Goal: Information Seeking & Learning: Check status

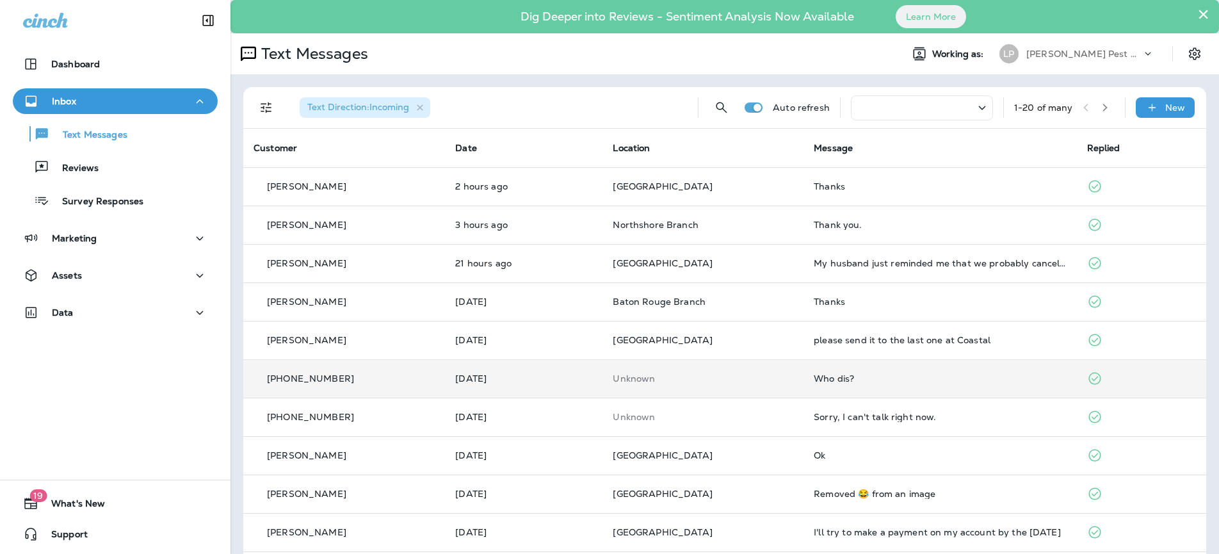
click at [716, 389] on td "Unknown" at bounding box center [702, 378] width 201 height 38
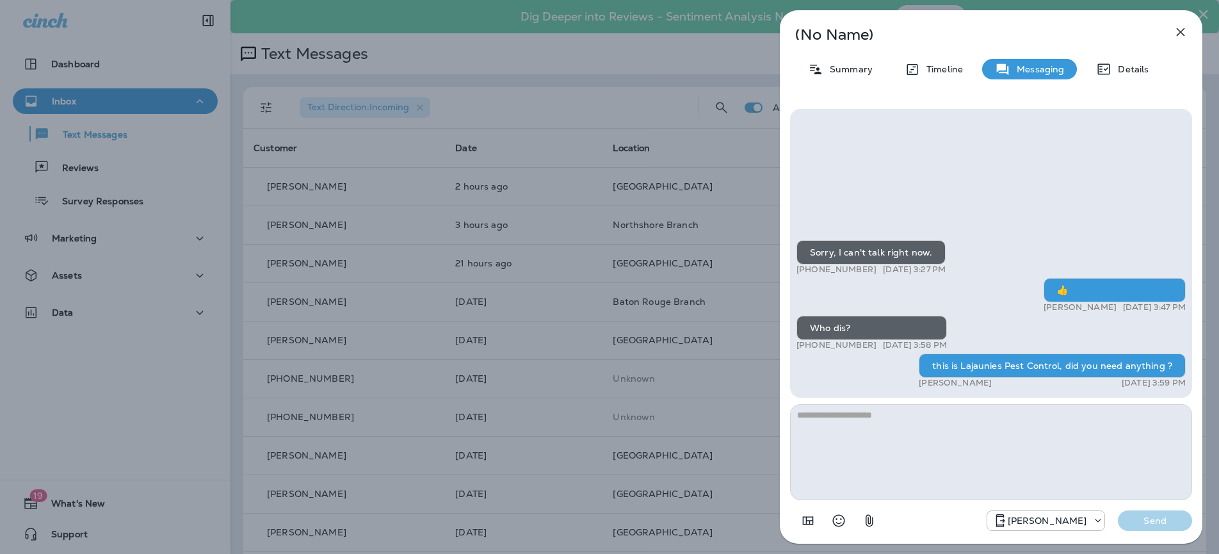
click at [1175, 28] on icon "button" at bounding box center [1180, 31] width 15 height 15
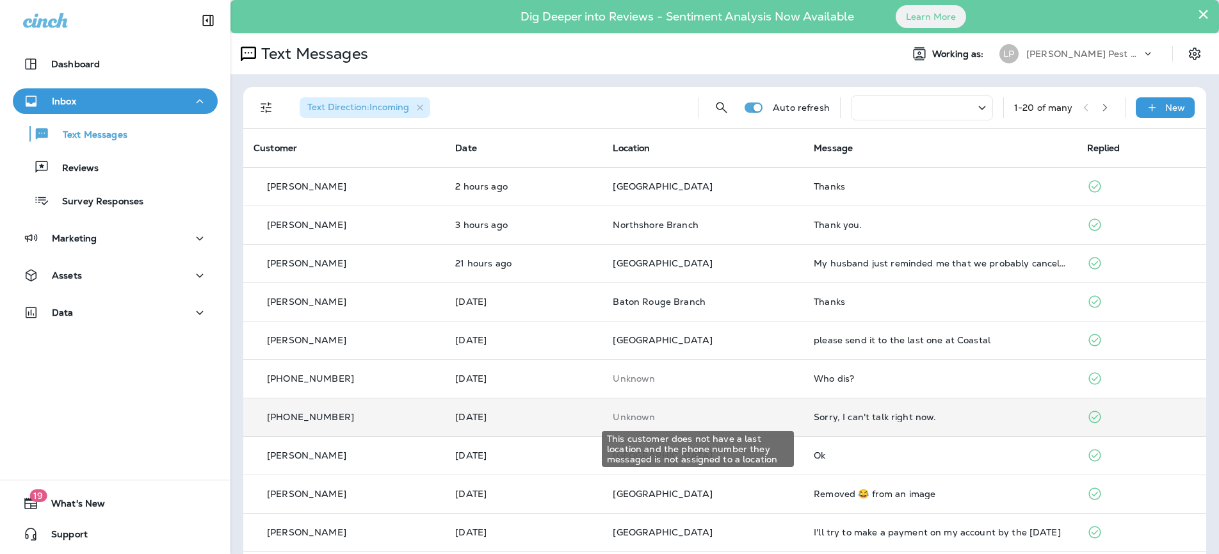
click at [736, 417] on p "Unknown" at bounding box center [703, 417] width 181 height 10
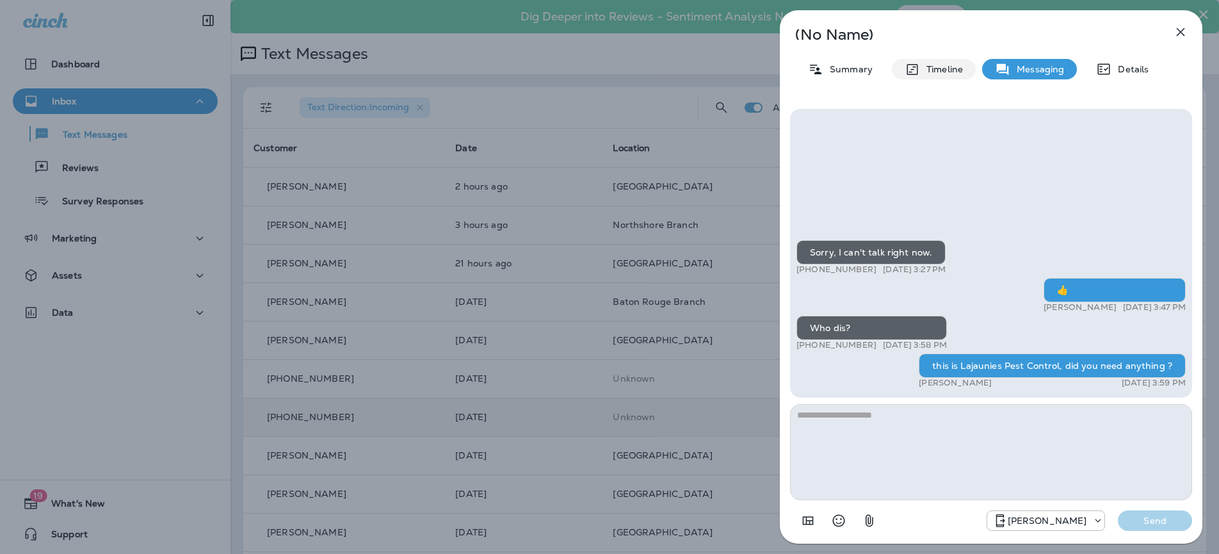
click at [928, 64] on p "Timeline" at bounding box center [941, 69] width 43 height 10
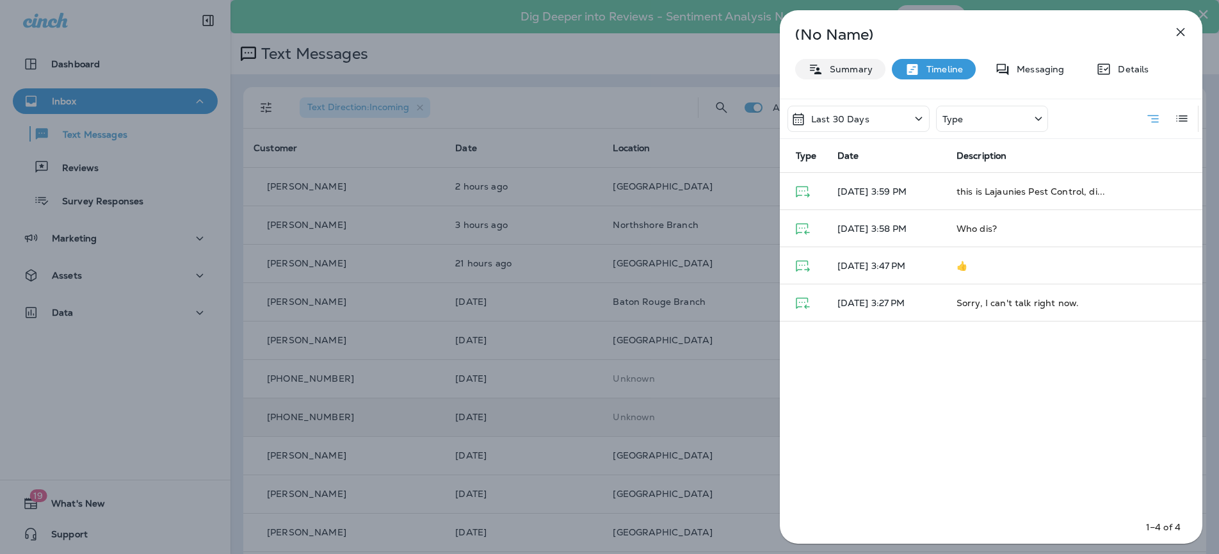
click at [848, 68] on p "Summary" at bounding box center [847, 69] width 49 height 10
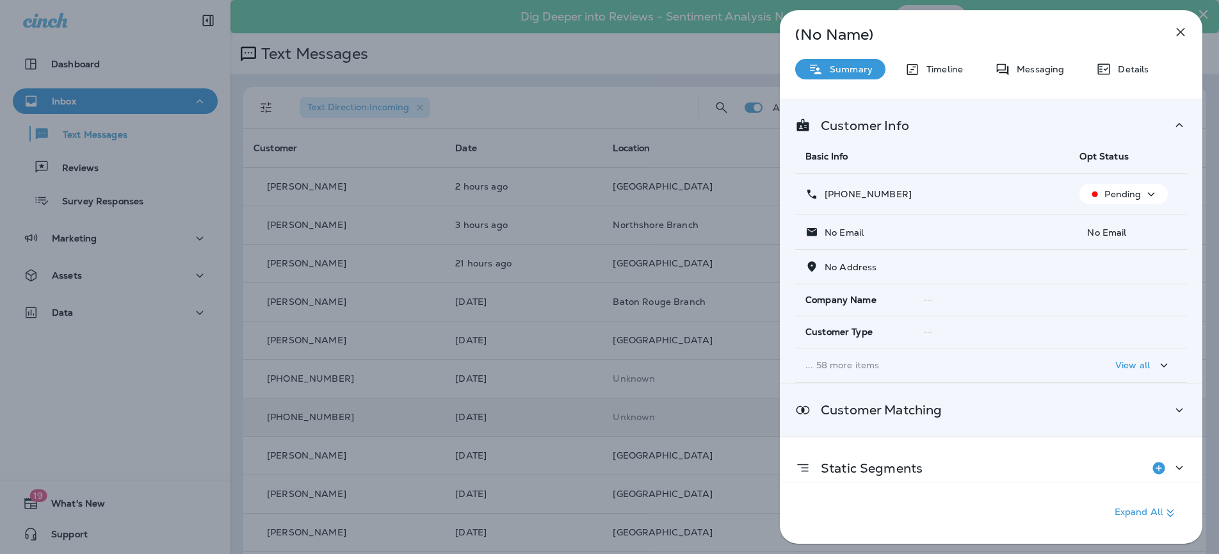
click at [1051, 421] on div "Customer Matching" at bounding box center [991, 410] width 423 height 52
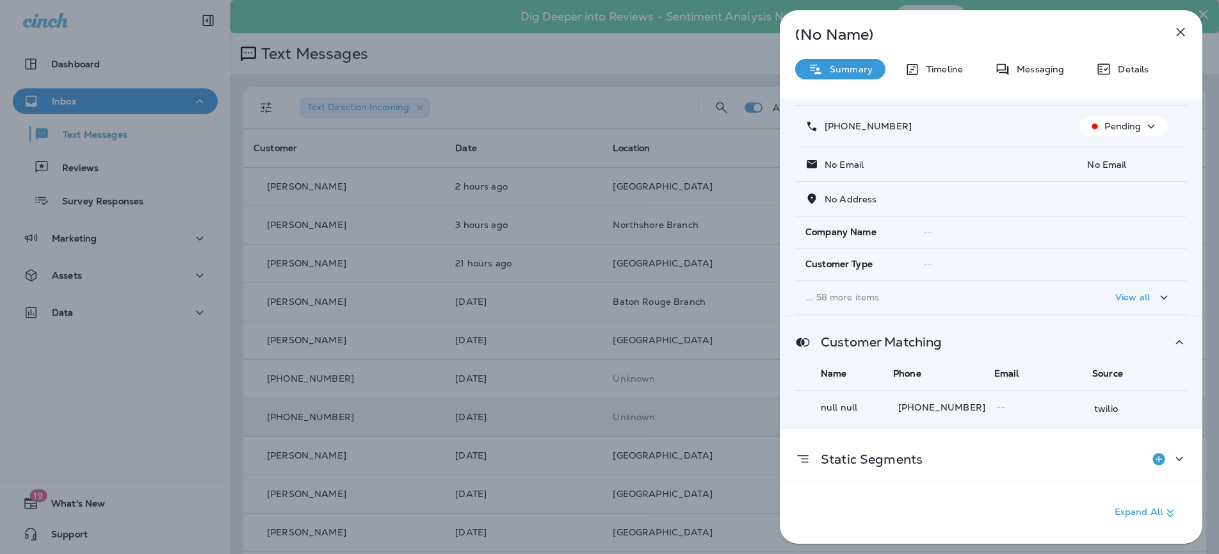
scroll to position [77, 0]
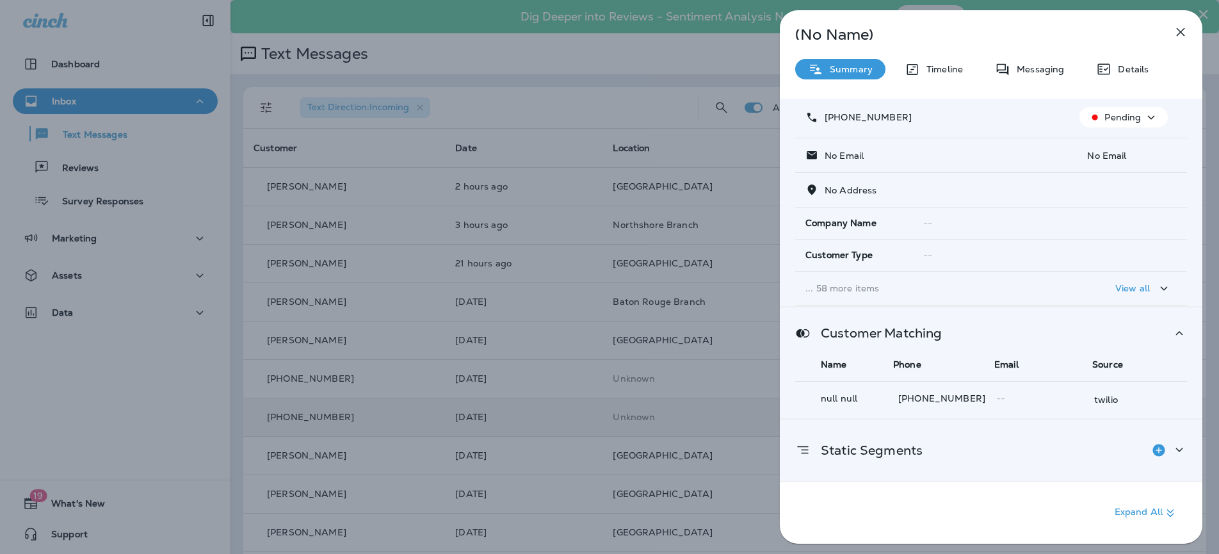
click at [952, 446] on div "Static Segments" at bounding box center [991, 450] width 392 height 26
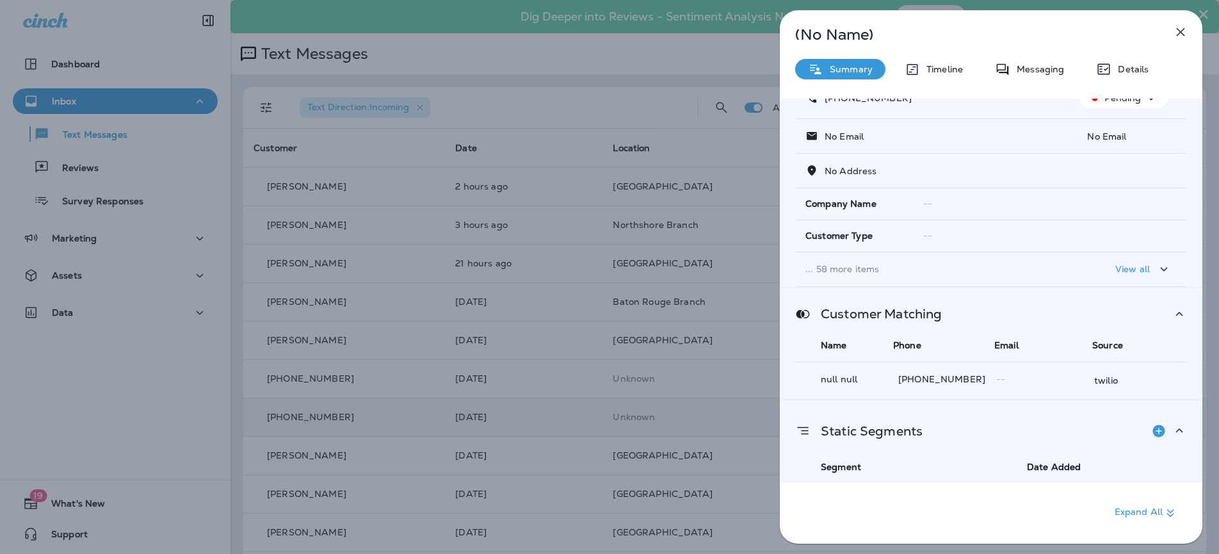
scroll to position [130, 0]
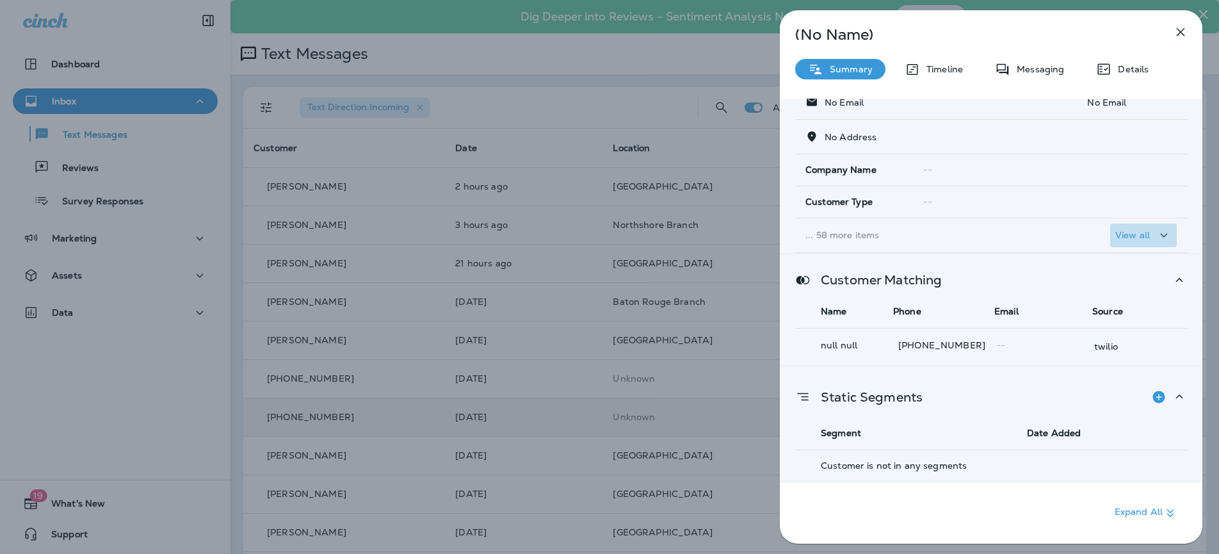
click at [1134, 245] on button "View all" at bounding box center [1143, 235] width 67 height 24
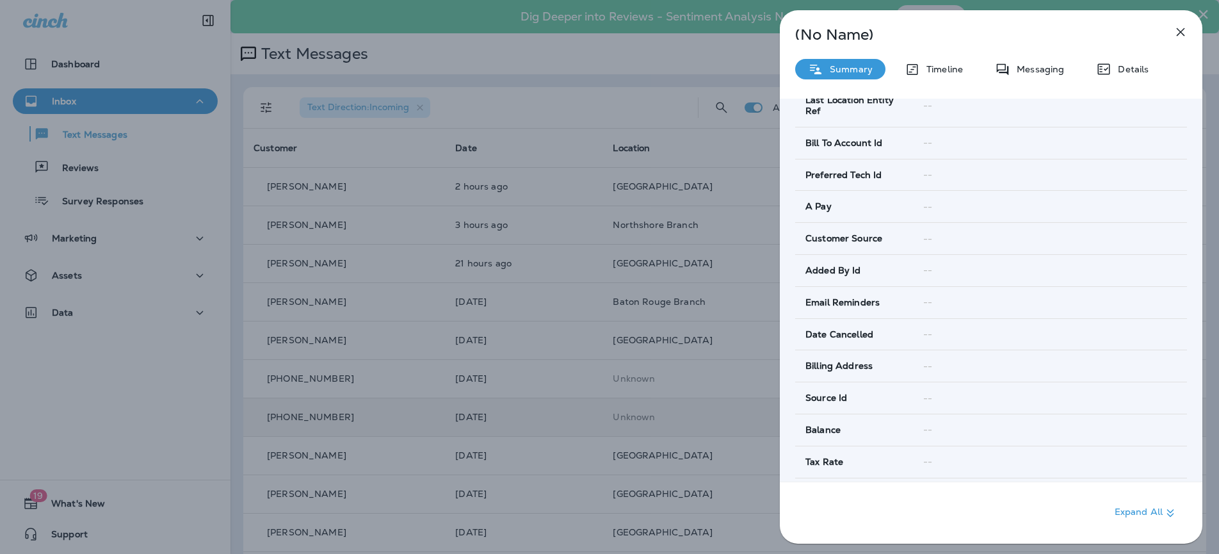
scroll to position [399, 0]
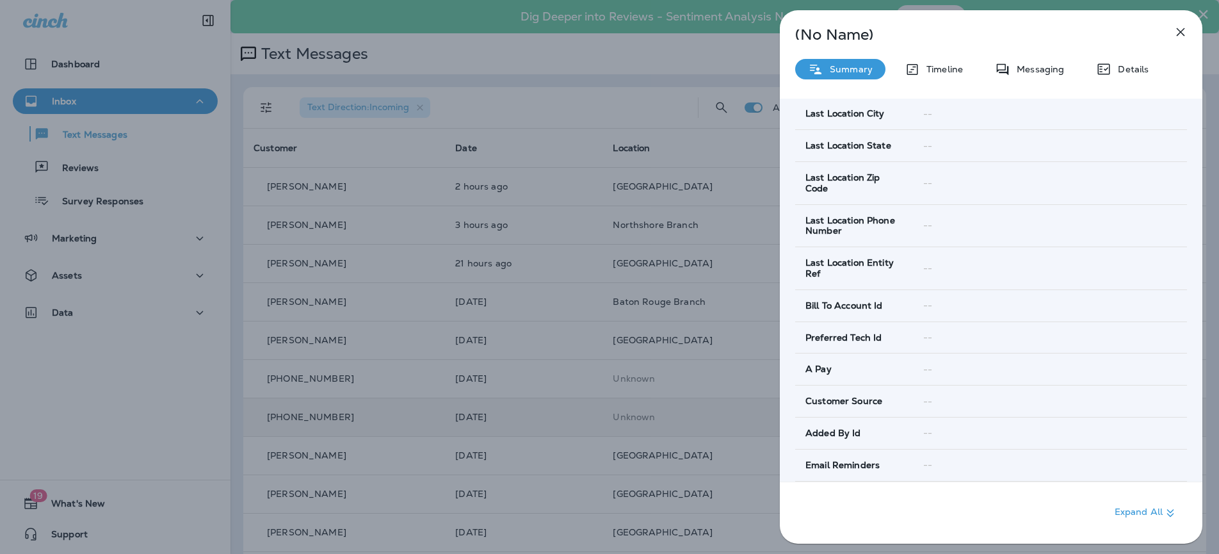
click at [1106, 81] on div "(No Name) Summary Timeline Messaging Details Customer Info Basic Info Opt Statu…" at bounding box center [991, 276] width 423 height 533
click at [1106, 75] on icon at bounding box center [1103, 68] width 15 height 15
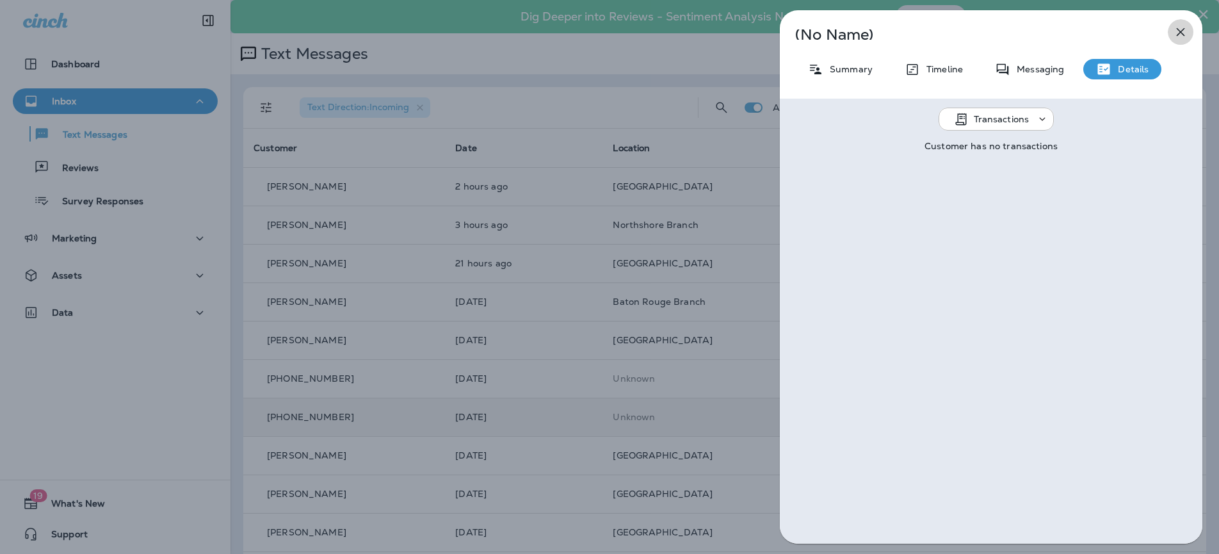
click at [1180, 35] on icon "button" at bounding box center [1180, 31] width 15 height 15
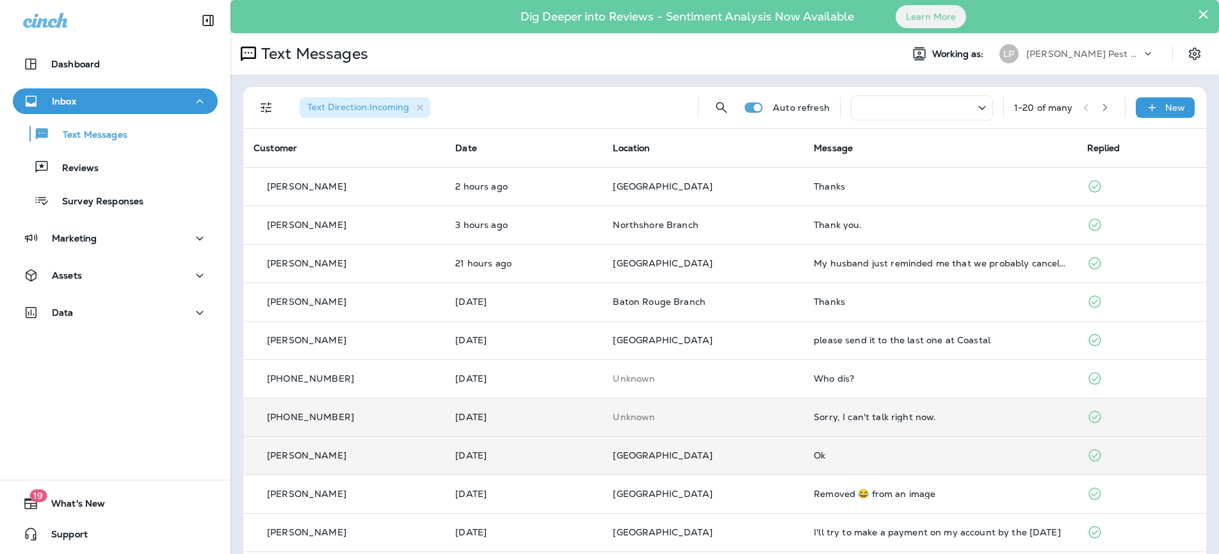
click at [417, 457] on div "[PERSON_NAME]" at bounding box center [344, 455] width 181 height 13
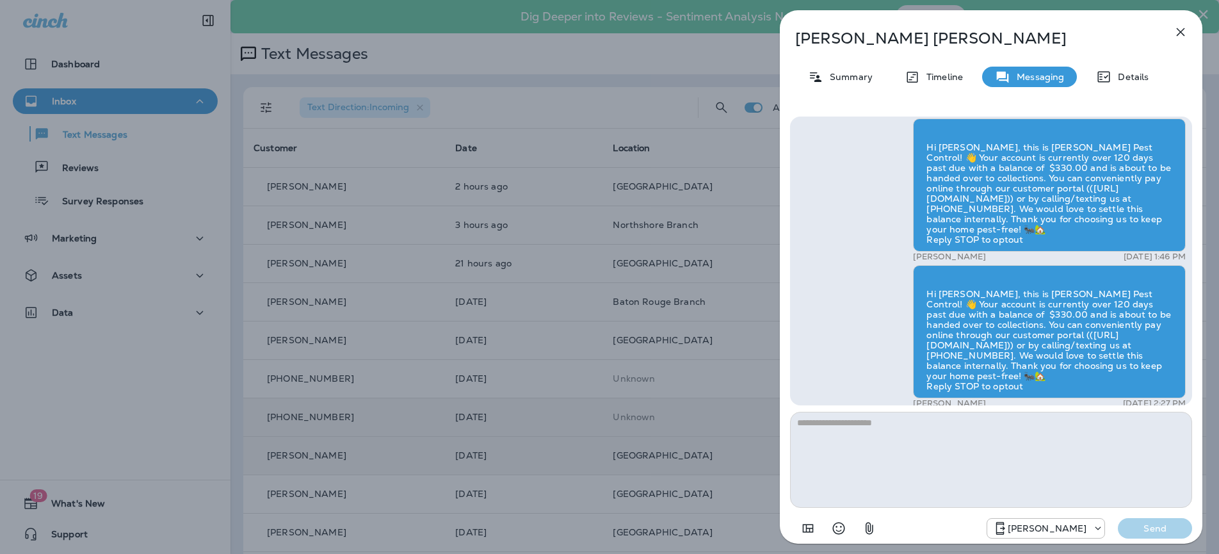
scroll to position [-263, 0]
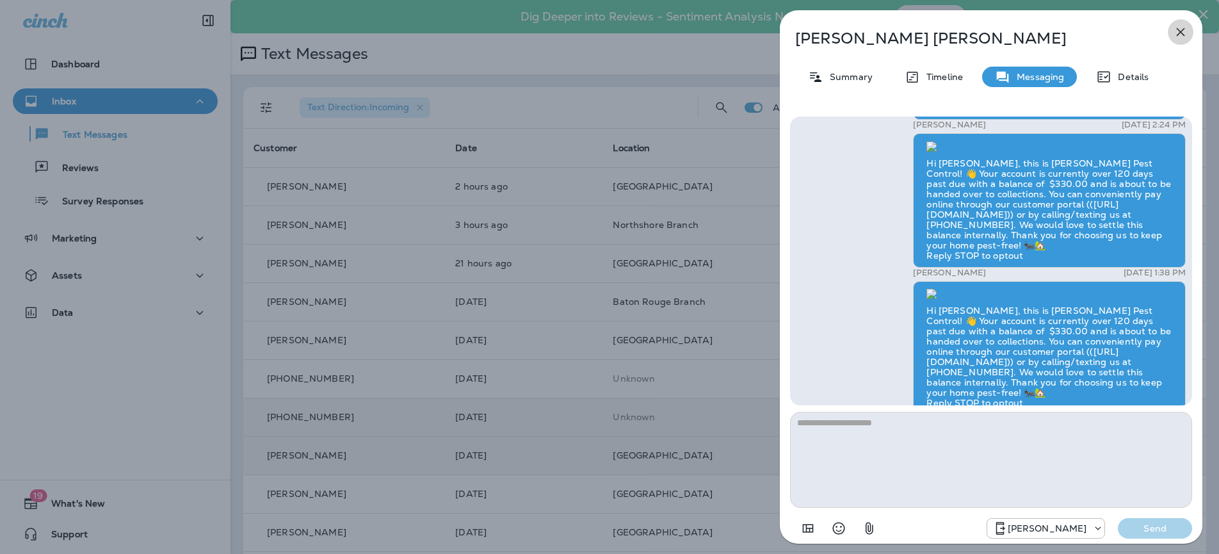
click at [1176, 33] on icon "button" at bounding box center [1180, 31] width 15 height 15
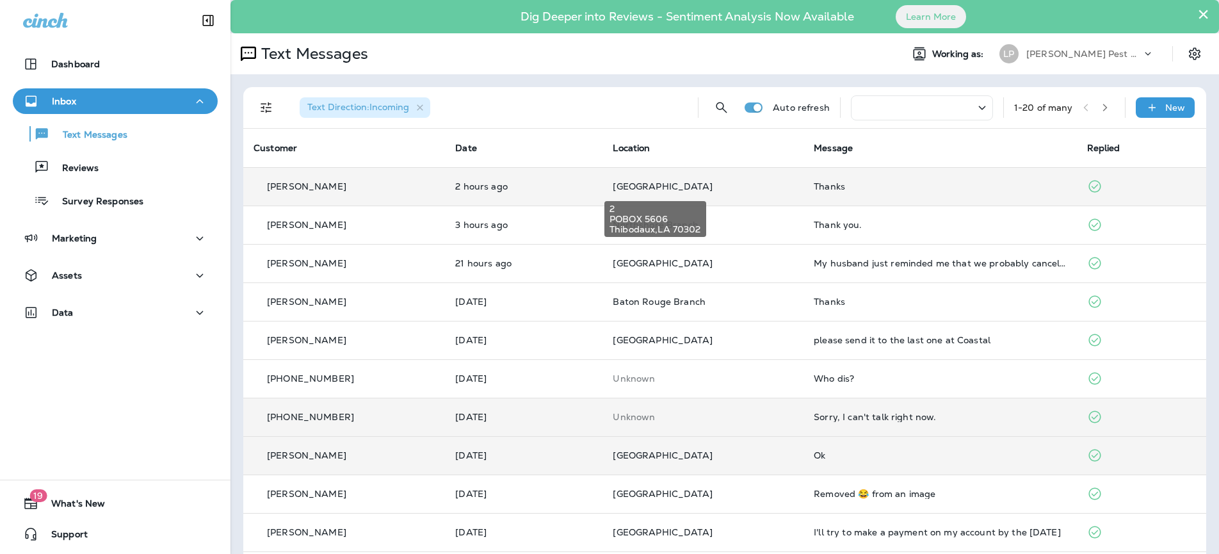
click at [633, 188] on span "[GEOGRAPHIC_DATA]" at bounding box center [662, 187] width 99 height 12
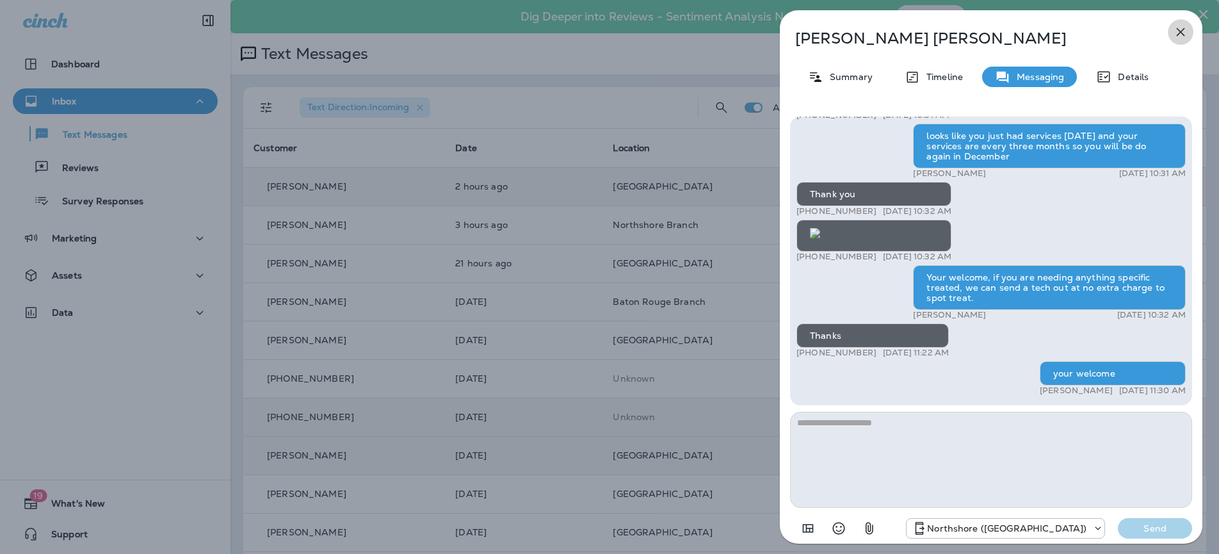
click at [1177, 31] on icon "button" at bounding box center [1180, 31] width 15 height 15
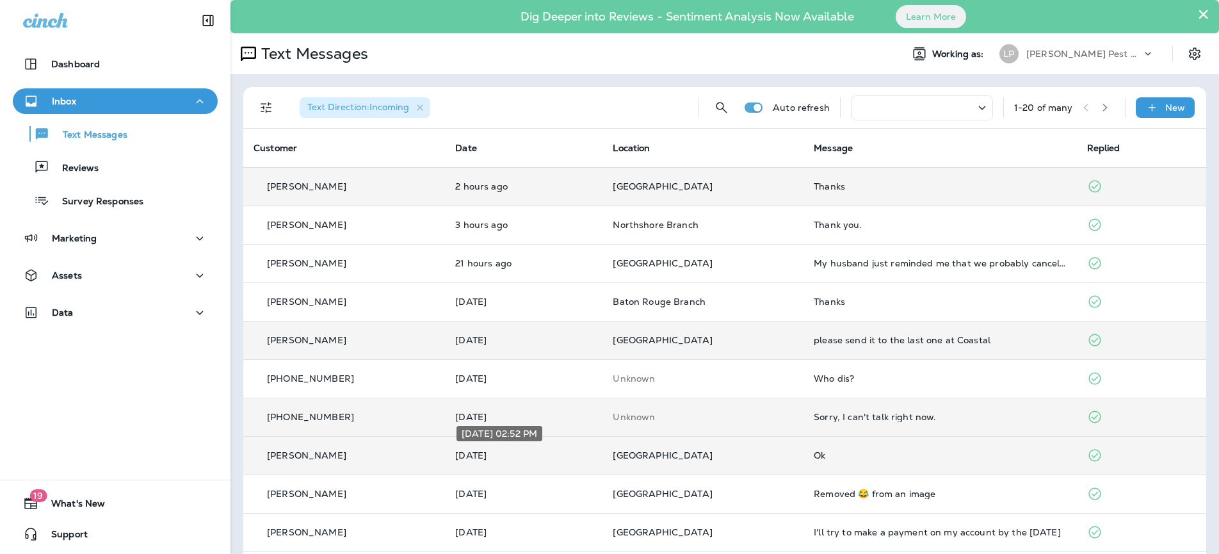
scroll to position [3, 0]
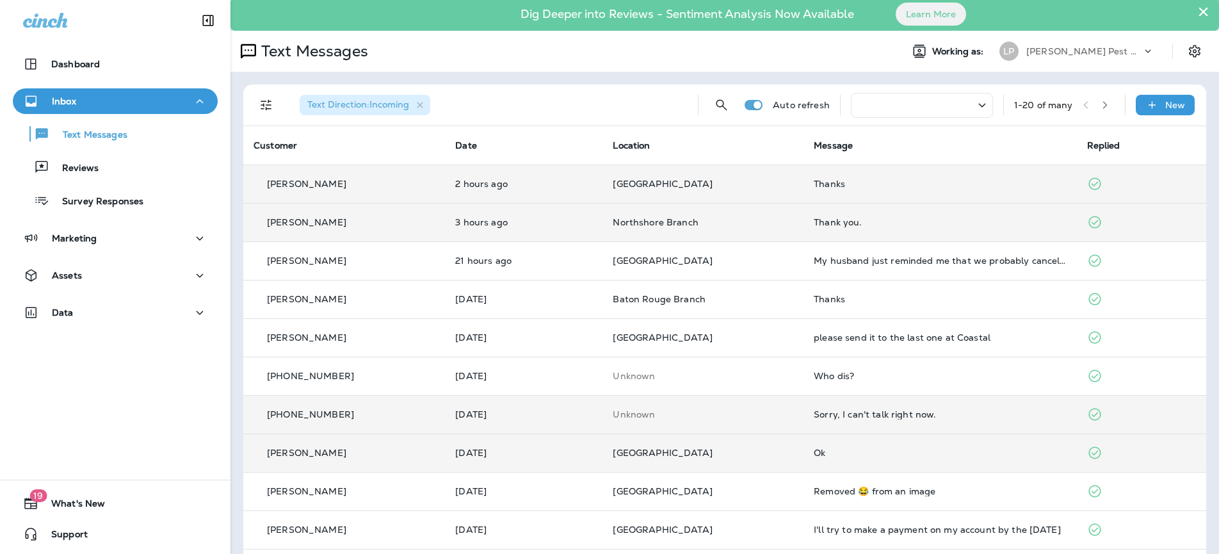
click at [437, 209] on td "[PERSON_NAME]" at bounding box center [344, 222] width 202 height 38
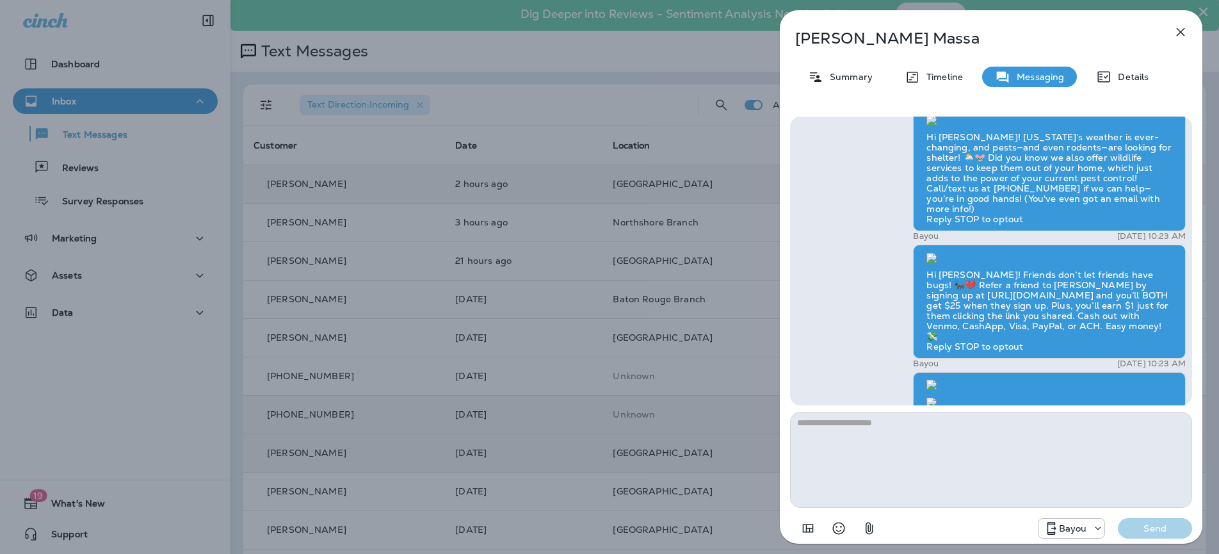
scroll to position [-743, 0]
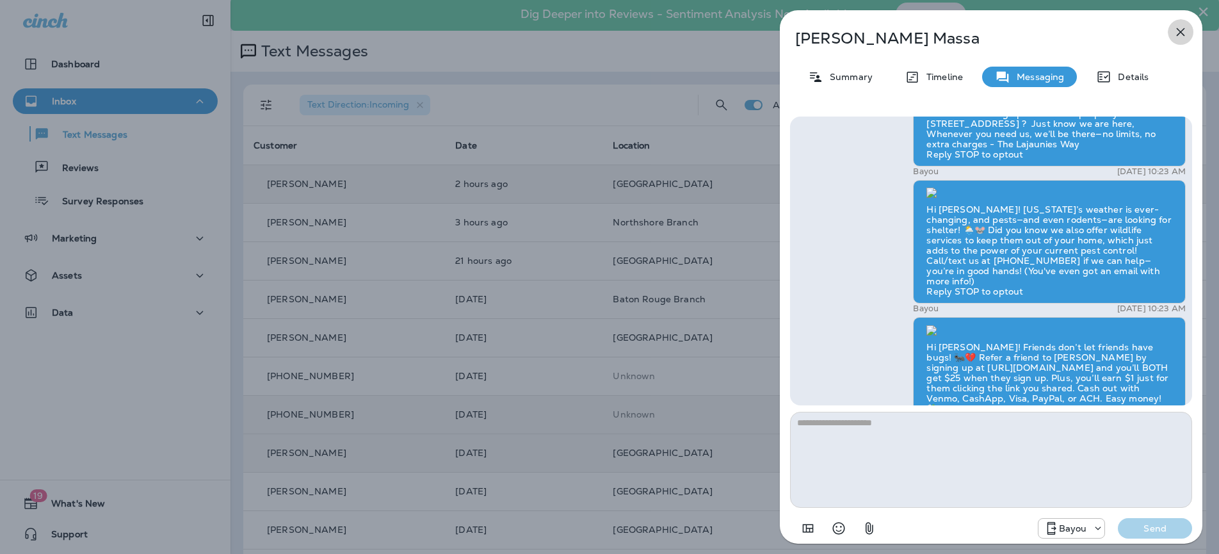
click at [1180, 29] on icon "button" at bounding box center [1180, 31] width 15 height 15
